Goal: Transaction & Acquisition: Purchase product/service

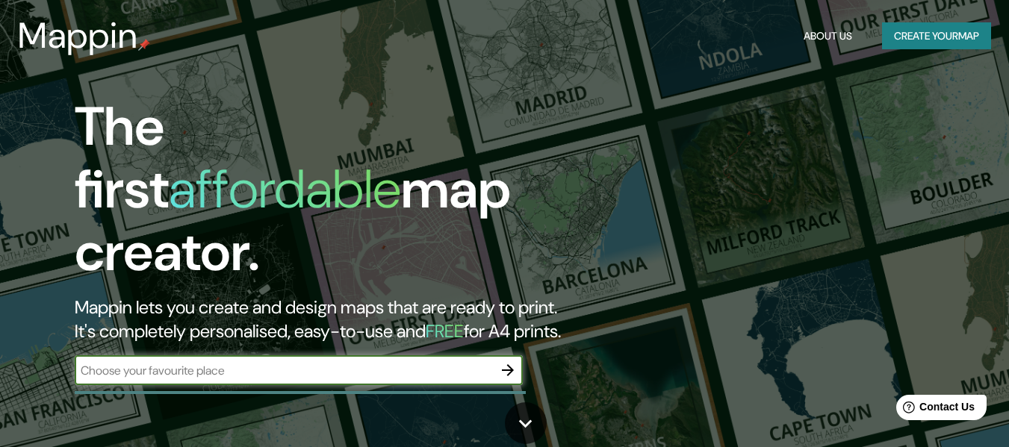
click at [326, 362] on input "text" at bounding box center [284, 370] width 418 height 17
type input "[EMAIL_ADDRESS][DOMAIN_NAME]"
click at [238, 362] on input "text" at bounding box center [284, 370] width 418 height 17
paste input "Ca. Dean Saavedra 123"
type input "Ca. Dean Saavedra 123"
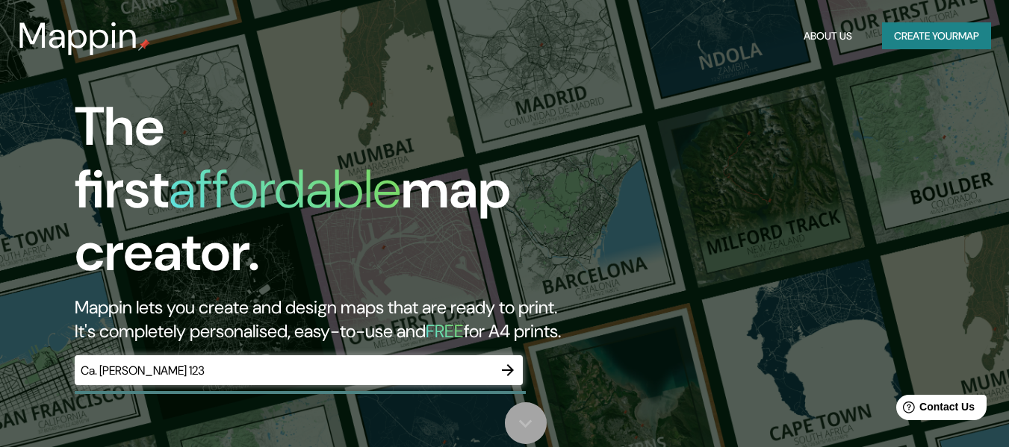
click at [524, 403] on link at bounding box center [526, 424] width 42 height 42
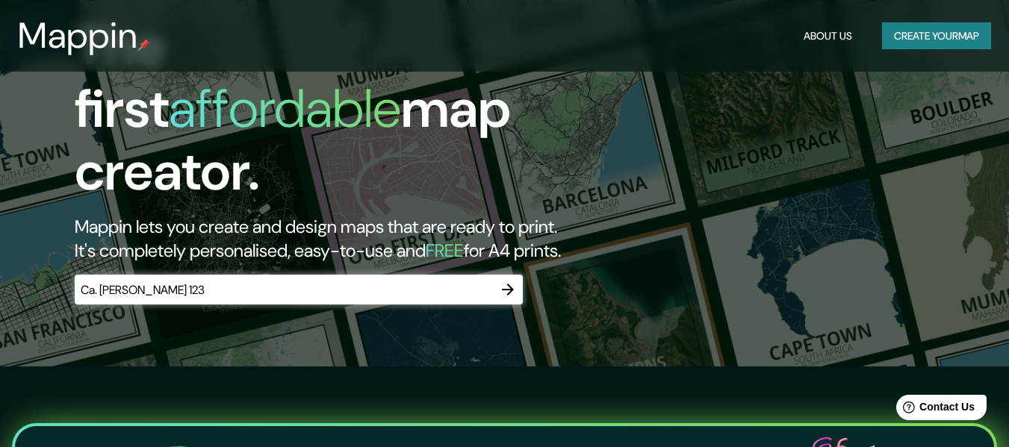
scroll to position [72, 0]
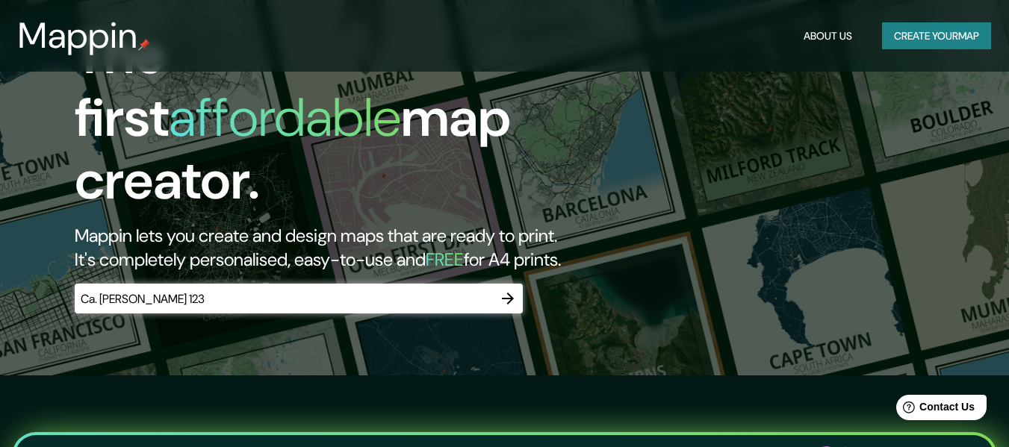
drag, startPoint x: 1020, startPoint y: 147, endPoint x: 998, endPoint y: 83, distance: 67.8
click at [998, 83] on html "Mappin About Us Create your map The first affordable map creator. Mappin lets y…" at bounding box center [504, 151] width 1009 height 447
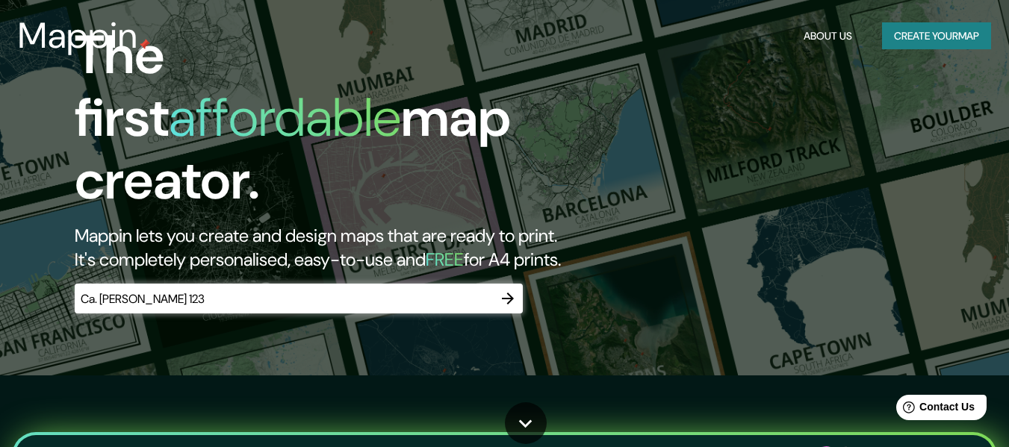
click at [517, 284] on button "button" at bounding box center [508, 299] width 30 height 30
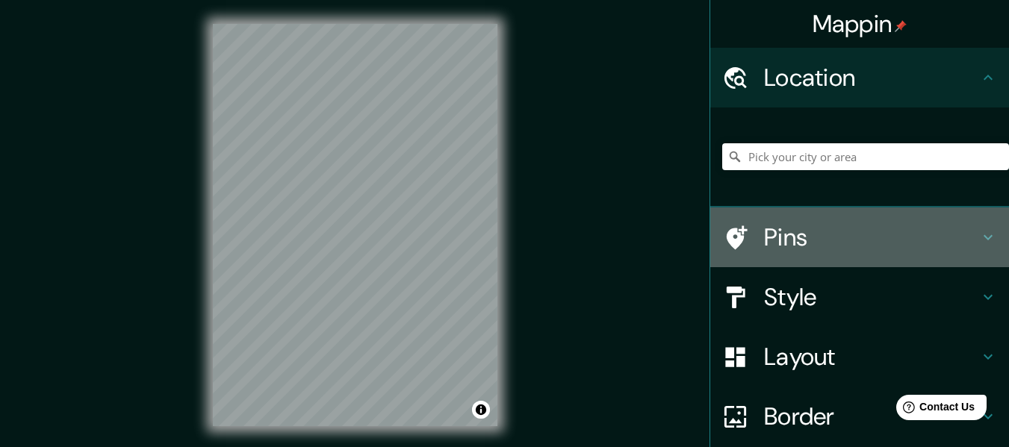
click at [764, 238] on h4 "Pins" at bounding box center [871, 238] width 215 height 30
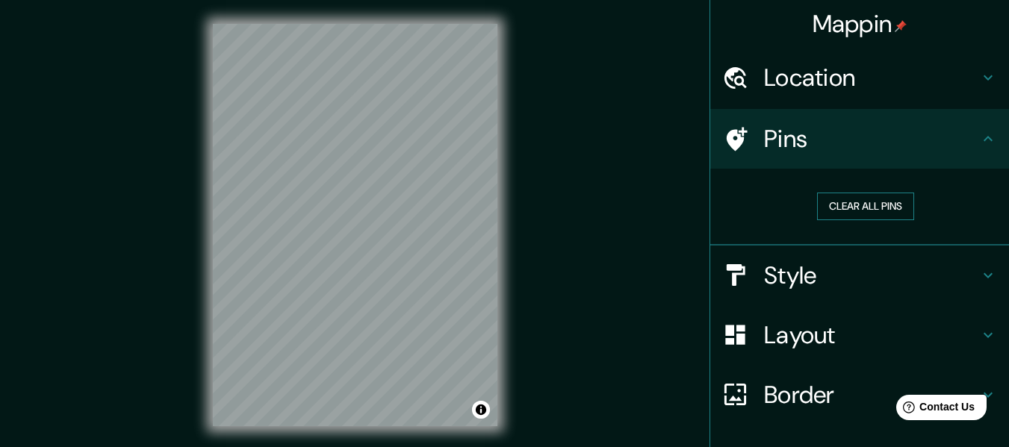
click at [868, 210] on button "Clear all pins" at bounding box center [865, 207] width 97 height 28
click at [840, 269] on h4 "Style" at bounding box center [871, 276] width 215 height 30
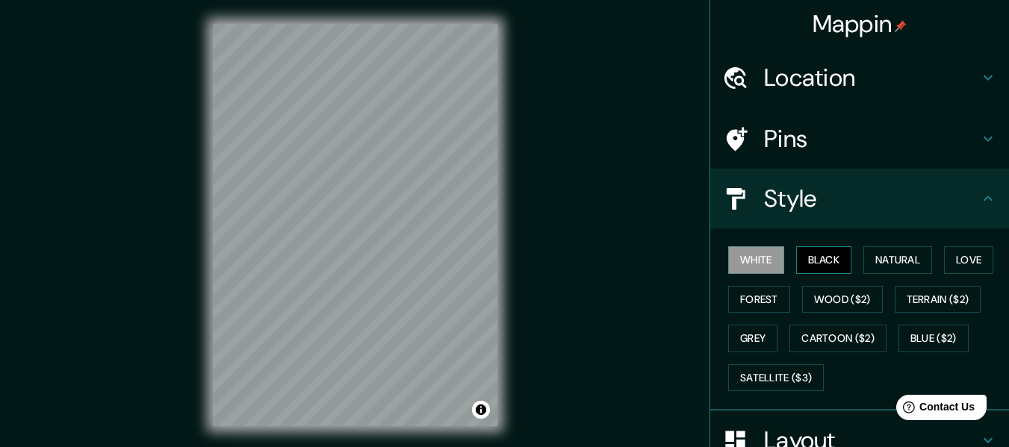
click at [806, 261] on button "Black" at bounding box center [824, 261] width 56 height 28
click at [909, 263] on button "Natural" at bounding box center [898, 261] width 69 height 28
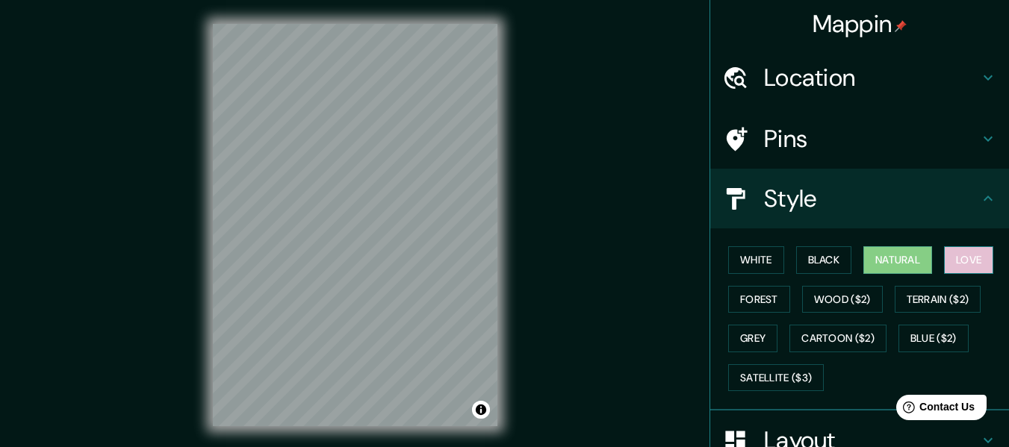
click at [958, 263] on button "Love" at bounding box center [968, 261] width 49 height 28
click at [896, 255] on button "Natural" at bounding box center [898, 261] width 69 height 28
click at [749, 297] on button "Forest" at bounding box center [759, 300] width 62 height 28
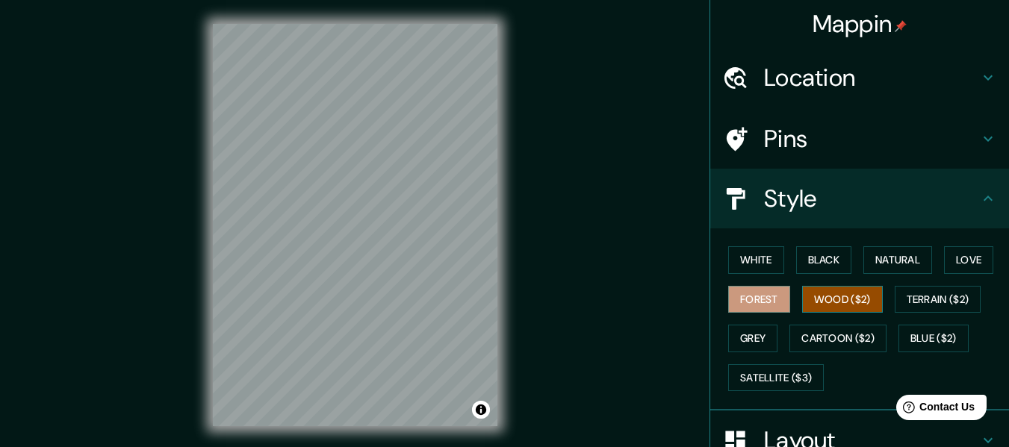
click at [831, 303] on button "Wood ($2)" at bounding box center [842, 300] width 81 height 28
click at [864, 258] on button "Natural" at bounding box center [898, 261] width 69 height 28
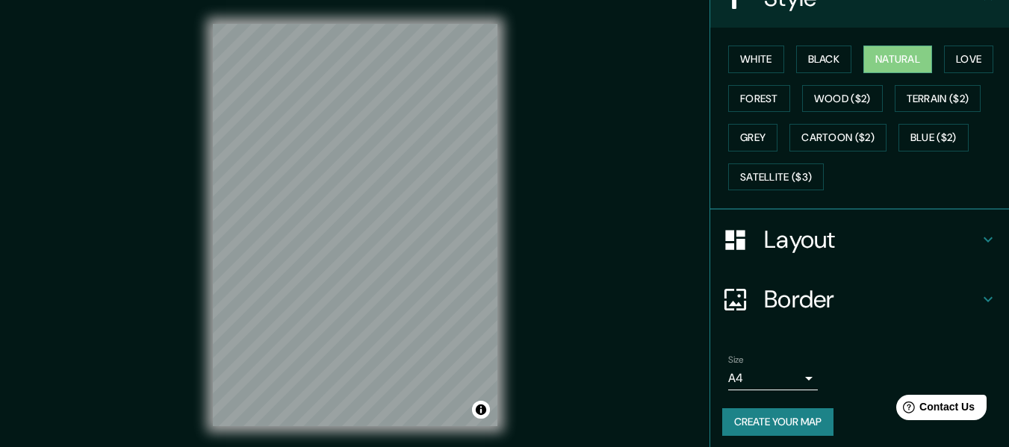
scroll to position [208, 0]
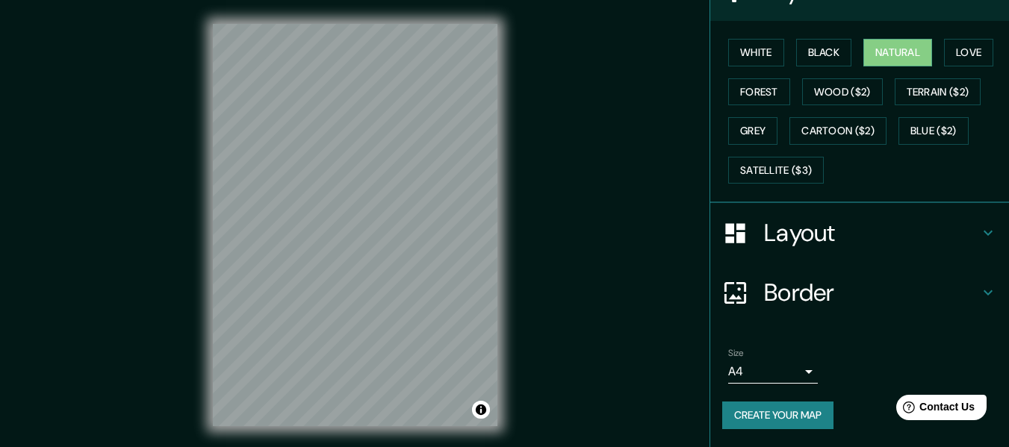
click at [740, 383] on body "Mappin Location Pins Style White Black Natural Love Forest Wood ($2) Terrain ($…" at bounding box center [504, 223] width 1009 height 447
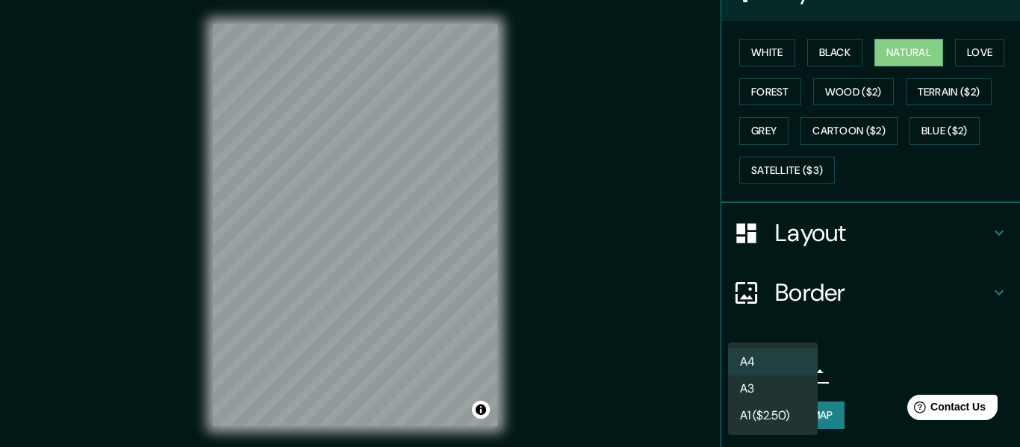
click at [840, 393] on div at bounding box center [510, 223] width 1020 height 447
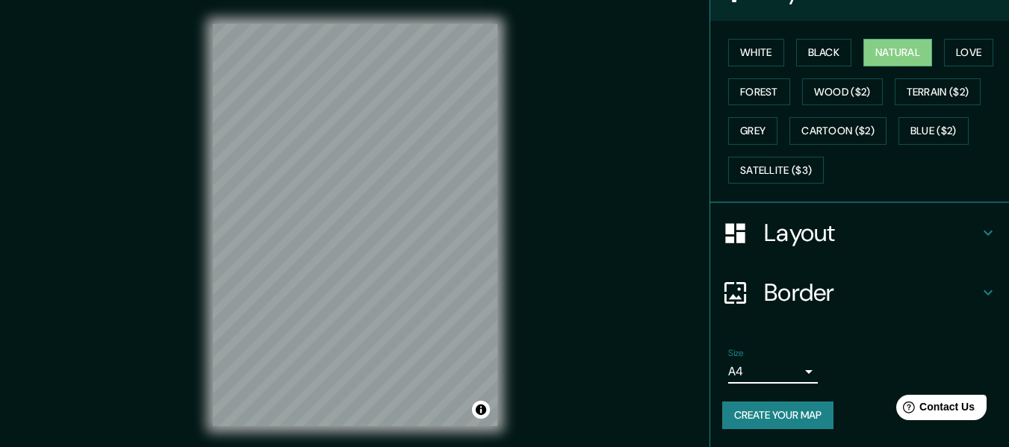
click at [807, 419] on button "Create your map" at bounding box center [777, 416] width 111 height 28
